Goal: Navigation & Orientation: Go to known website

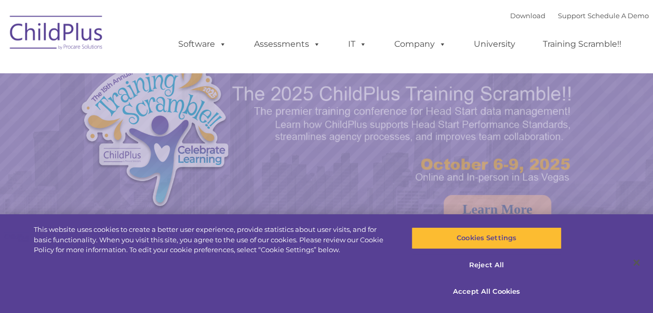
select select "MEDIUM"
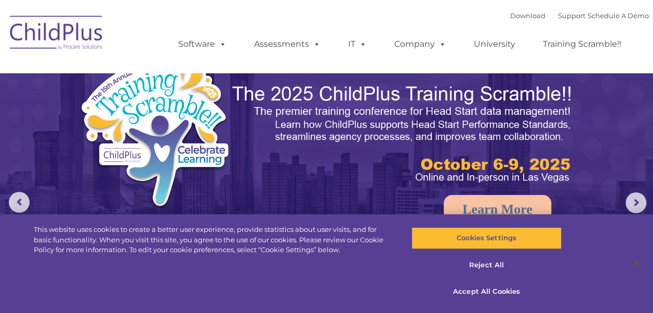
click at [361, 178] on img at bounding box center [403, 134] width 344 height 103
click at [52, 29] on img at bounding box center [57, 34] width 104 height 52
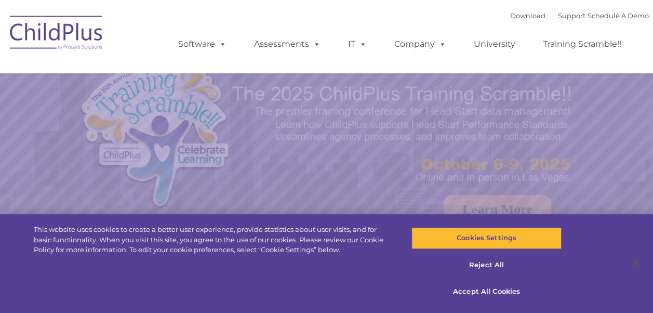
select select "MEDIUM"
